Goal: Obtain resource: Obtain resource

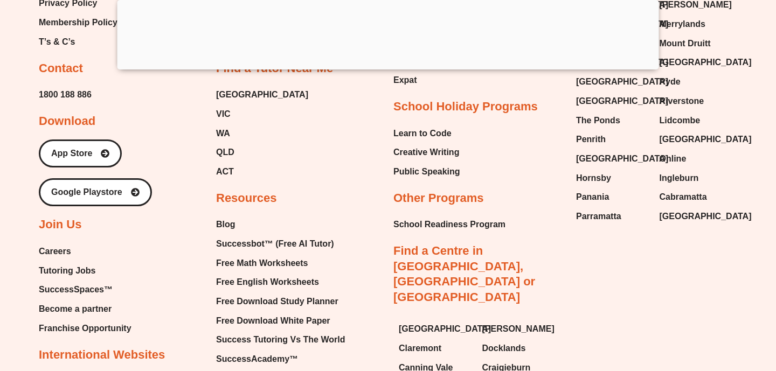
scroll to position [11131, 0]
click at [226, 255] on span "Free Math Worksheets" at bounding box center [262, 263] width 92 height 16
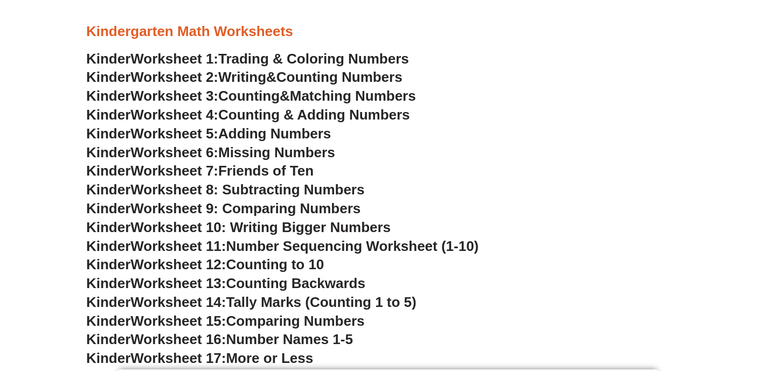
scroll to position [491, 0]
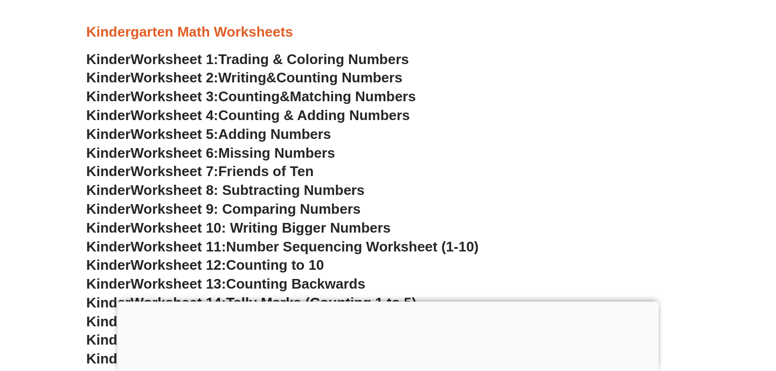
click at [294, 55] on span "Trading & Coloring Numbers" at bounding box center [313, 59] width 191 height 16
click at [319, 75] on span "Counting Numbers" at bounding box center [339, 77] width 126 height 16
click at [327, 98] on span "Matching Numbers" at bounding box center [353, 96] width 126 height 16
click at [310, 110] on span "Counting & Adding Numbers" at bounding box center [314, 115] width 192 height 16
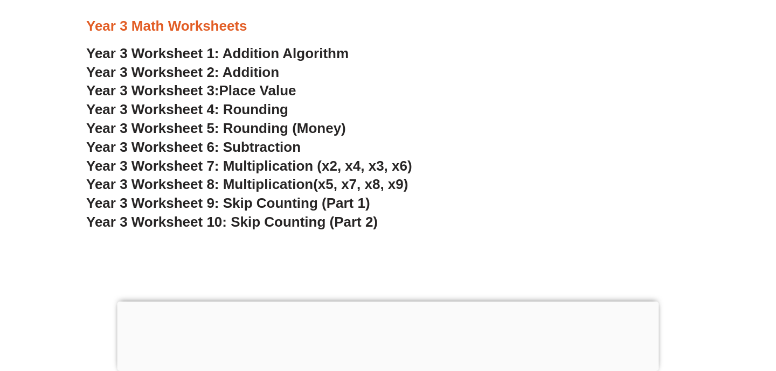
scroll to position [1487, 0]
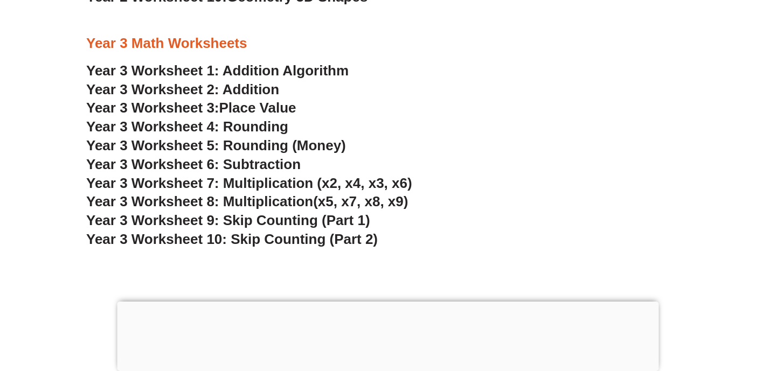
click at [261, 145] on span "Year 3 Worksheet 5: Rounding (Money)" at bounding box center [216, 145] width 260 height 16
